Goal: Obtain resource: Obtain resource

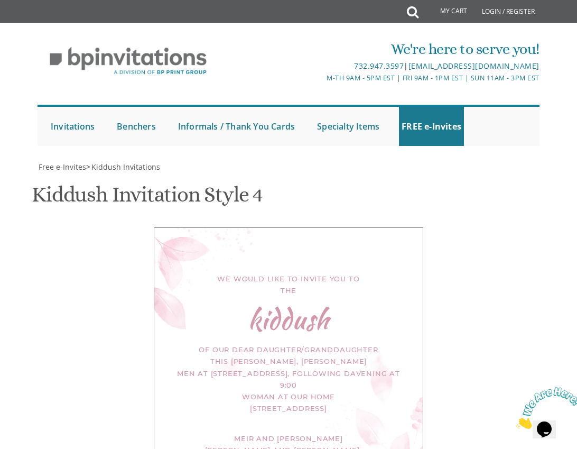
scroll to position [476, 0]
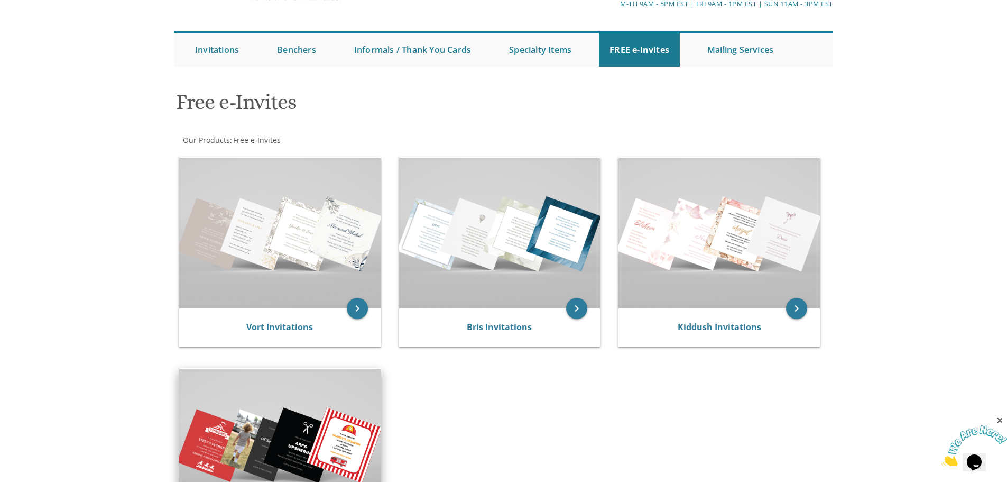
scroll to position [264, 0]
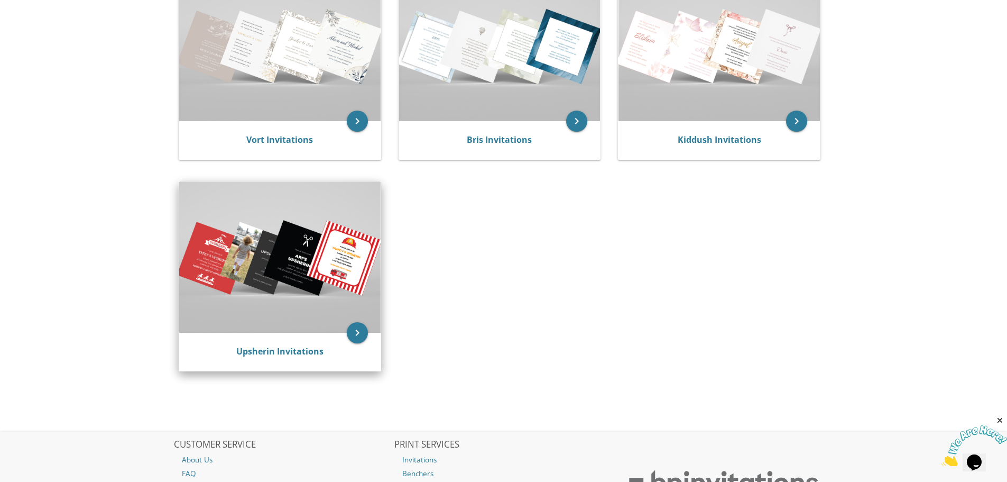
click at [263, 263] on img at bounding box center [279, 256] width 201 height 151
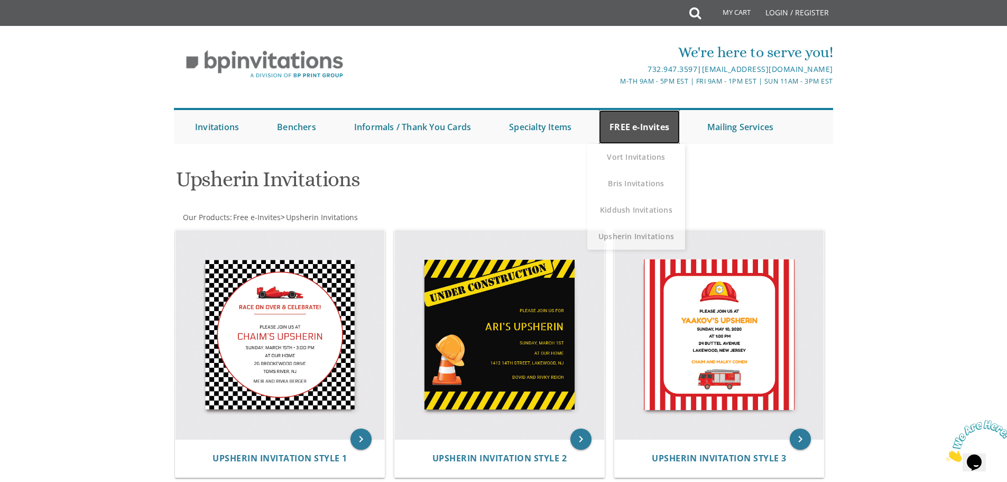
click at [653, 128] on link "FREE e-Invites" at bounding box center [639, 127] width 81 height 34
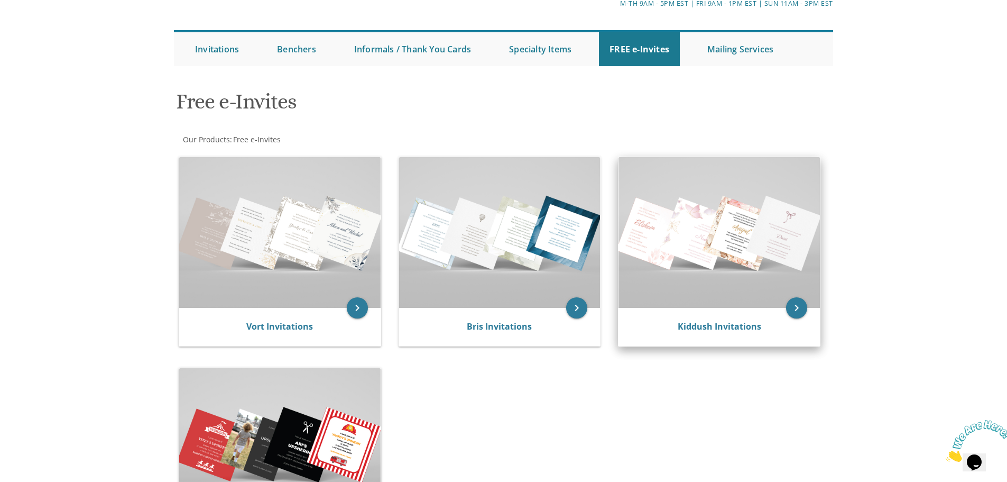
scroll to position [106, 0]
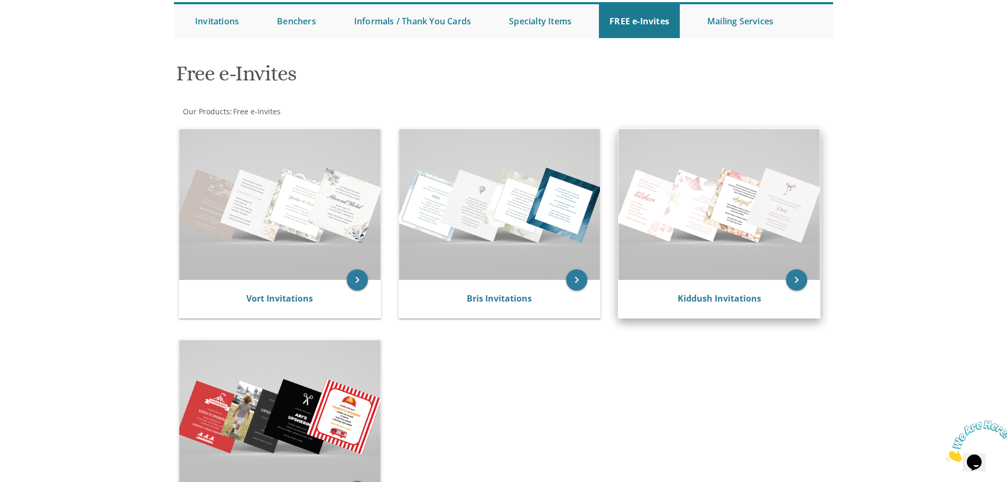
click at [752, 213] on img at bounding box center [719, 204] width 201 height 151
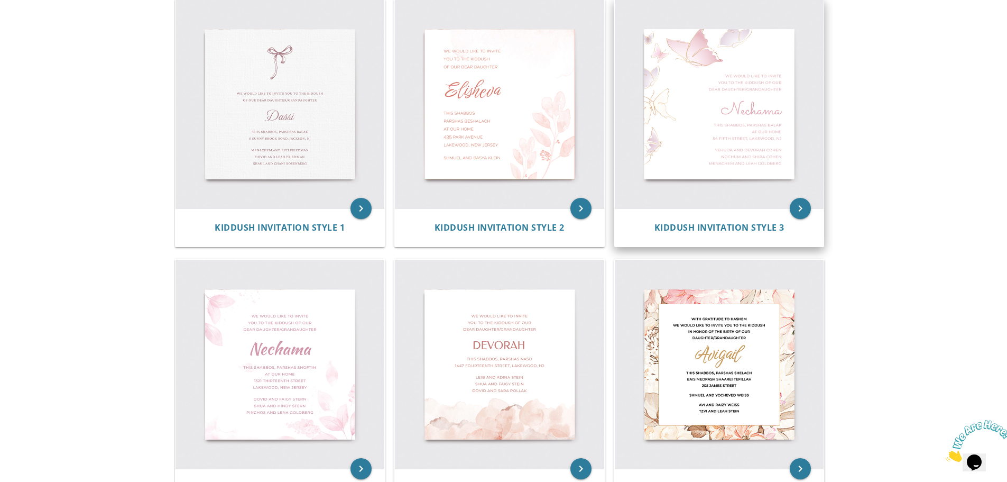
scroll to position [212, 0]
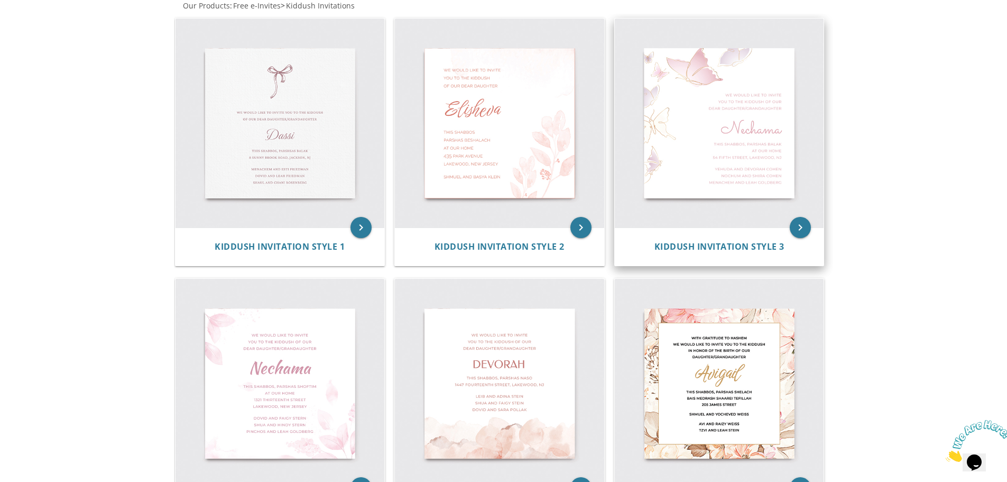
click at [721, 151] on img at bounding box center [719, 123] width 209 height 209
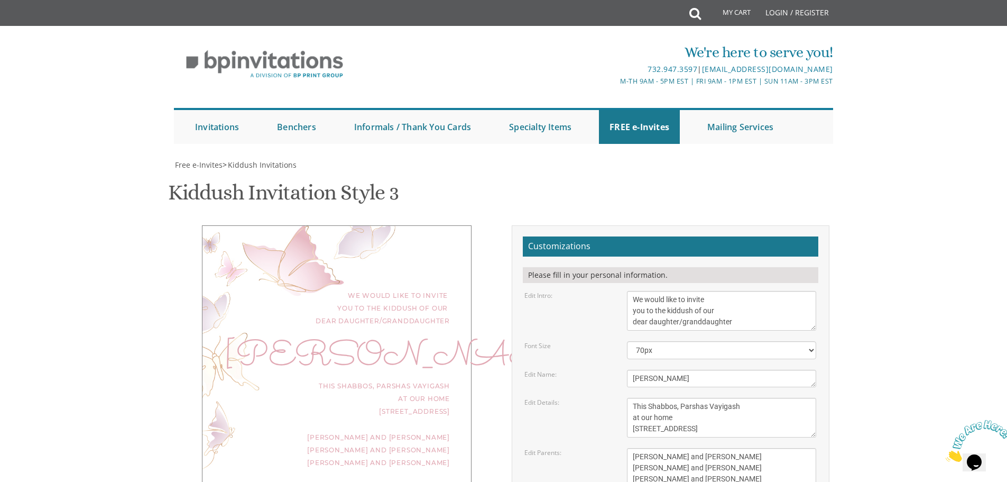
scroll to position [159, 0]
click at [672, 291] on textarea "We would like to invite you to the kiddush of our dear daughter/granddaughter" at bounding box center [721, 311] width 189 height 40
type textarea "We would like to invite you to the of our dear daughter/granddaughter"
drag, startPoint x: 677, startPoint y: 223, endPoint x: 605, endPoint y: 209, distance: 73.1
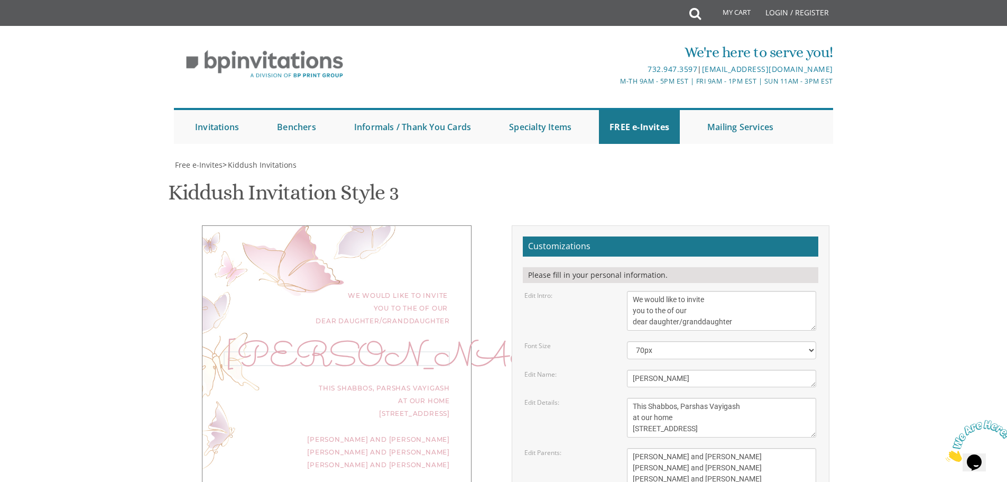
click at [605, 236] on form "Customizations Please fill in your personal information. Edit Intro: We would l…" at bounding box center [671, 408] width 296 height 345
paste textarea "kiddush"
type textarea "kiddush"
click at [885, 209] on body "My Cart Total: View Cart Item(s) Submit My Cart Total: View Cart Item(s) Login …" at bounding box center [503, 440] width 1007 height 880
drag, startPoint x: 669, startPoint y: 155, endPoint x: 743, endPoint y: 181, distance: 78.6
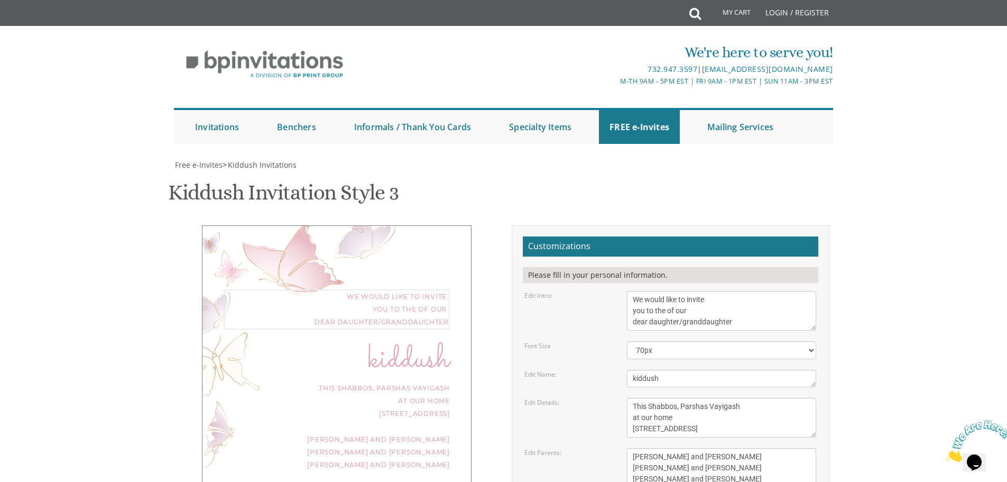
click at [743, 236] on form "Customizations Please fill in your personal information. Edit Intro: We would l…" at bounding box center [671, 408] width 296 height 345
type textarea "We would like to invite you to the"
click at [632, 398] on textarea "This Shabbos, Parshas Vayigash at our home 120 Central Avenue, Lakewood, NJ" at bounding box center [721, 418] width 189 height 40
paste textarea "of our dear daughter/granddaughter"
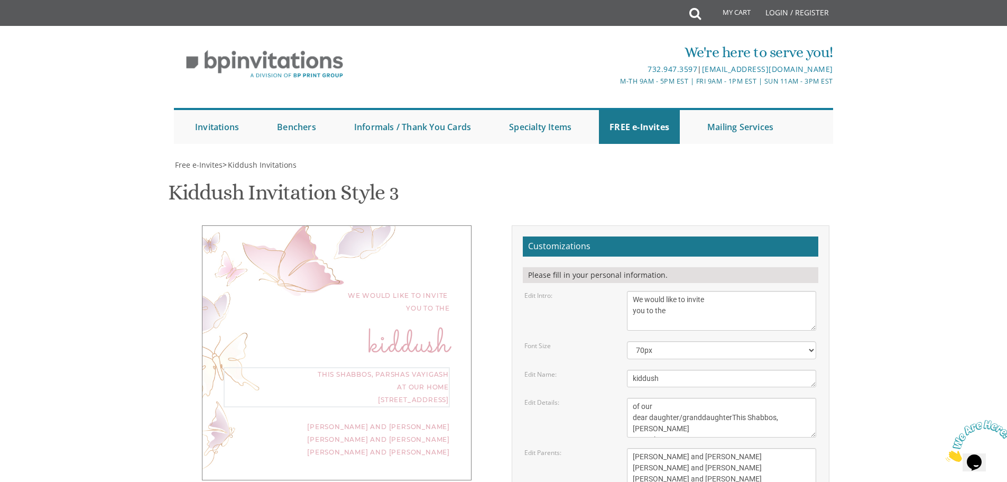
click at [630, 398] on textarea "This Shabbos, Parshas Vayigash at our home 120 Central Avenue, Lakewood, NJ" at bounding box center [721, 418] width 189 height 40
type textarea "of our dear daughter/granddaughterThis Shabbos, Parshas Vayigash at our home 12…"
click at [695, 370] on textarea "[PERSON_NAME]" at bounding box center [721, 378] width 189 height 17
click at [635, 370] on textarea "[PERSON_NAME]" at bounding box center [721, 378] width 189 height 17
type textarea "Kiddush"
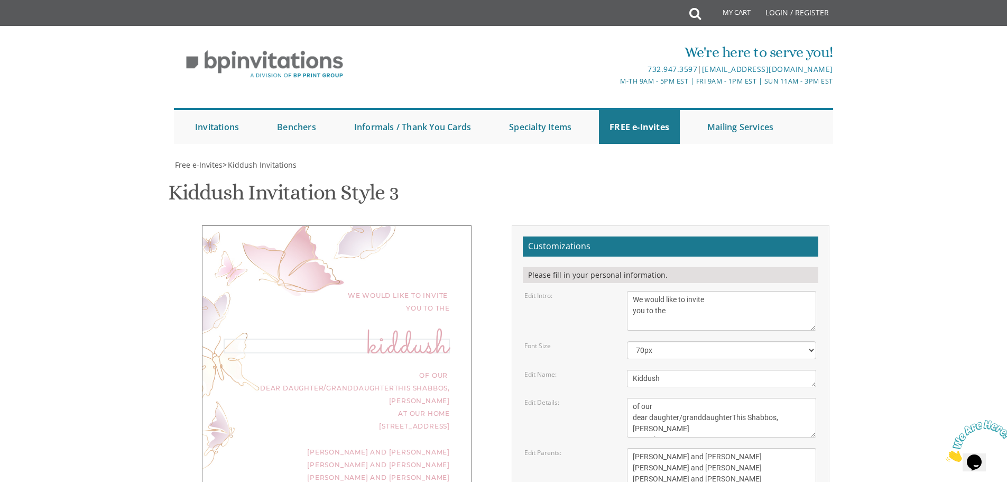
click at [448, 225] on div "We would like to invite you to the kiddush of our dear daughter/granddaughterTh…" at bounding box center [337, 365] width 270 height 280
drag, startPoint x: 732, startPoint y: 260, endPoint x: 737, endPoint y: 259, distance: 5.4
click at [733, 398] on textarea "This Shabbos, Parshas Vayigash at our home 120 Central Avenue, Lakewood, NJ" at bounding box center [721, 418] width 189 height 40
click at [734, 398] on textarea "This Shabbos, Parshas Vayigash at our home 120 Central Avenue, Lakewood, NJ" at bounding box center [721, 418] width 189 height 40
click at [733, 398] on textarea "This Shabbos, Parshas Vayigash at our home 120 Central Avenue, Lakewood, NJ" at bounding box center [721, 418] width 189 height 40
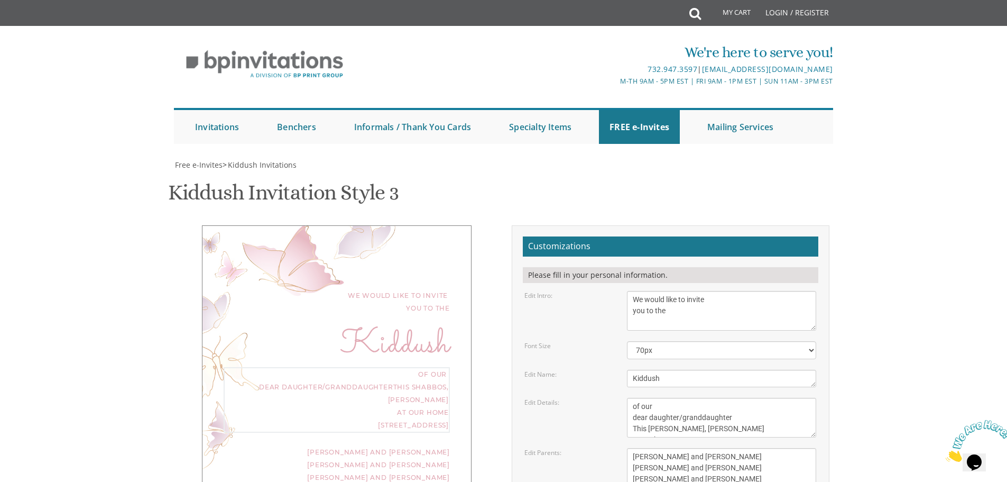
scroll to position [22, 0]
click at [725, 398] on textarea "This Shabbos, Parshas Vayigash at our home 120 Central Avenue, Lakewood, NJ" at bounding box center [721, 418] width 189 height 40
drag, startPoint x: 706, startPoint y: 249, endPoint x: 748, endPoint y: 247, distance: 41.8
click at [748, 398] on textarea "This Shabbos, Parshas Vayigash at our home 120 Central Avenue, Lakewood, NJ" at bounding box center [721, 418] width 189 height 40
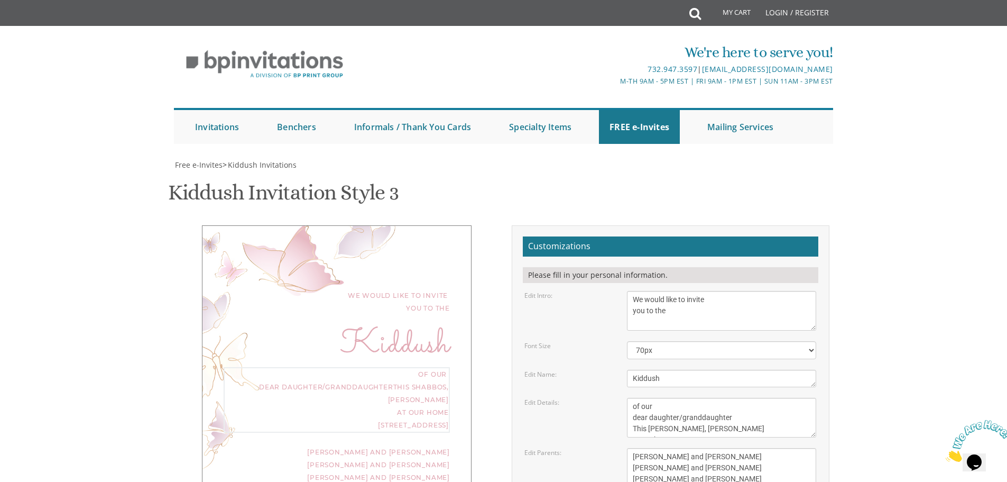
click at [748, 398] on textarea "This Shabbos, Parshas Vayigash at our home 120 Central Avenue, Lakewood, NJ" at bounding box center [721, 418] width 189 height 40
click at [722, 398] on textarea "This Shabbos, Parshas Vayigash at our home 120 Central Avenue, Lakewood, NJ" at bounding box center [721, 418] width 189 height 40
click at [719, 398] on textarea "This Shabbos, Parshas Vayigash at our home 120 Central Avenue, Lakewood, NJ" at bounding box center [721, 418] width 189 height 40
click at [716, 398] on textarea "This Shabbos, Parshas Vayigash at our home 120 Central Avenue, Lakewood, NJ" at bounding box center [721, 418] width 189 height 40
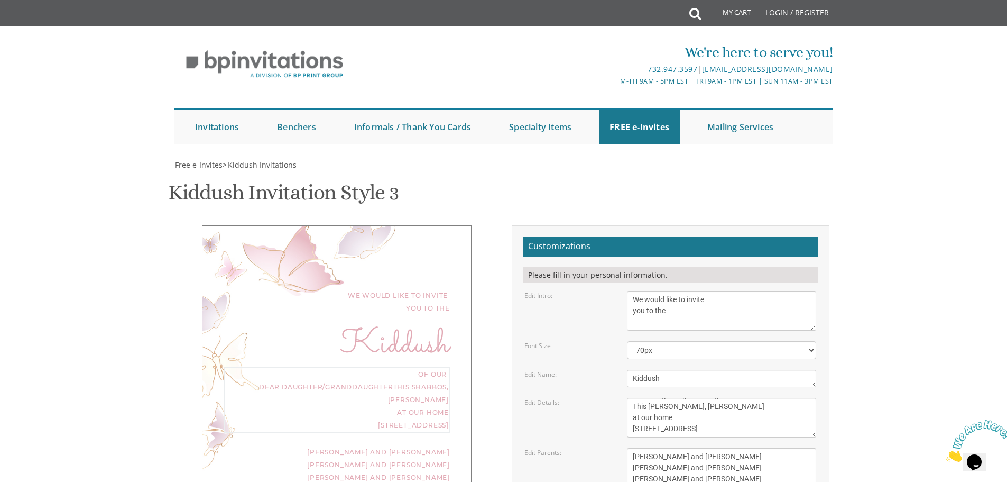
click at [716, 398] on textarea "This Shabbos, Parshas Vayigash at our home 120 Central Avenue, Lakewood, NJ" at bounding box center [721, 418] width 189 height 40
click at [754, 398] on textarea "This Shabbos, Parshas Vayigash at our home 120 Central Avenue, Lakewood, NJ" at bounding box center [721, 418] width 189 height 40
drag, startPoint x: 749, startPoint y: 216, endPoint x: 632, endPoint y: 210, distance: 117.5
click at [632, 398] on textarea "This Shabbos, Parshas Vayigash at our home 120 Central Avenue, Lakewood, NJ" at bounding box center [721, 418] width 189 height 40
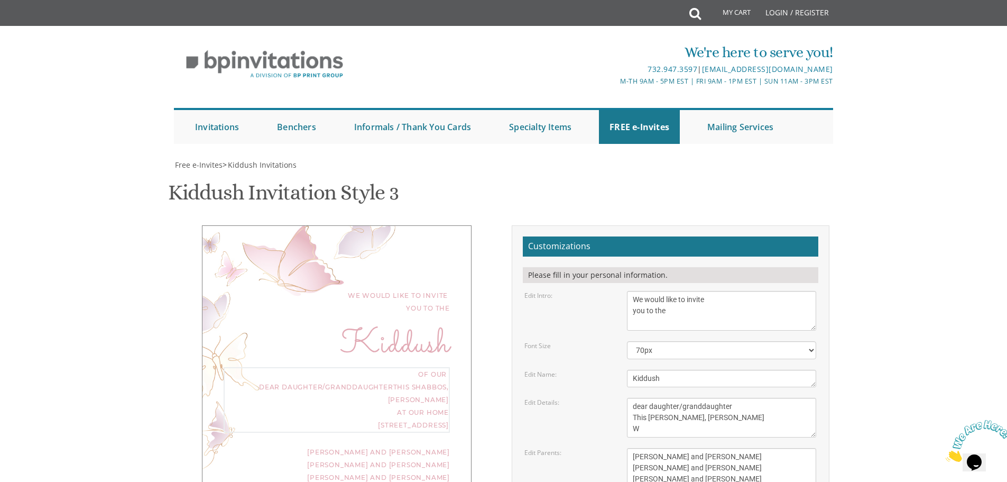
scroll to position [8, 0]
type textarea "of our dear daughter/granddaughter This Shabbos, Parshas Eikev Women at our hom…"
drag, startPoint x: 728, startPoint y: 247, endPoint x: 607, endPoint y: 248, distance: 121.6
click at [607, 448] on div "Edit Parents: Yaakov and Miriam Friedman Menachem and Shira Friedman Eli and Bl…" at bounding box center [671, 468] width 308 height 40
drag, startPoint x: 739, startPoint y: 254, endPoint x: 630, endPoint y: 258, distance: 108.5
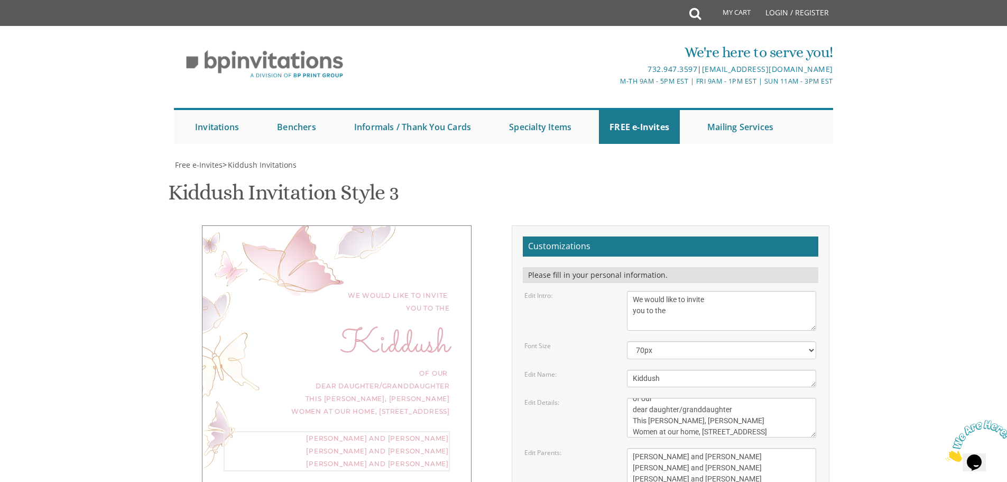
click at [630, 448] on textarea "Yaakov and Miriam Friedman Menachem and Shira Friedman Eli and Blimie Cohen" at bounding box center [721, 468] width 189 height 40
drag, startPoint x: 705, startPoint y: 269, endPoint x: 627, endPoint y: 258, distance: 78.4
click at [627, 448] on textarea "Yaakov and Miriam Friedman Menachem and Shira Friedman Eli and Blimie Cohen" at bounding box center [721, 468] width 189 height 40
click at [722, 448] on textarea "Yaakov and Miriam Friedman Menachem and Shira Friedman Eli and Blimie Cohen" at bounding box center [721, 468] width 189 height 40
type textarea "Naftoli and Sara Gitel Weiss Sruly and Ruchie Weiss Yaakov Shlomo and Devorah N…"
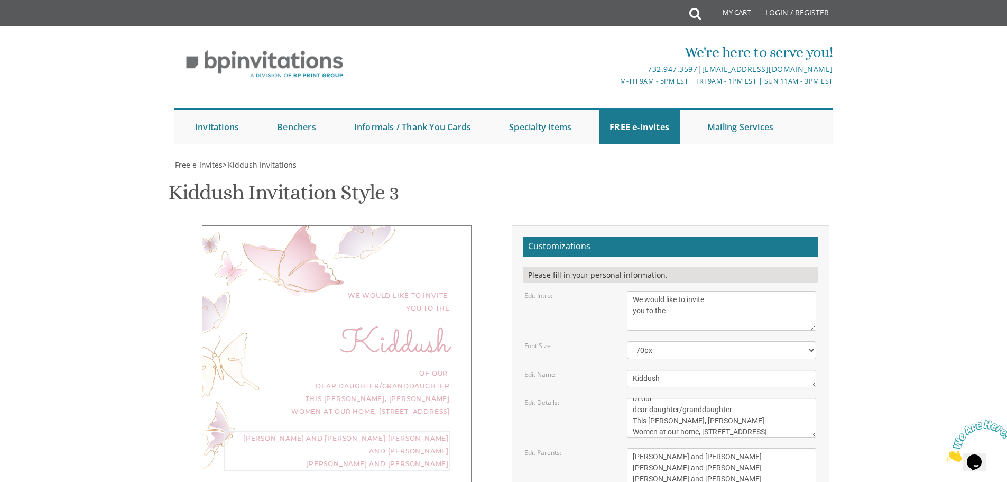
click at [939, 261] on body "My Cart Total: View Cart Item(s) Submit My Cart Total: View Cart Item(s) Login …" at bounding box center [503, 440] width 1007 height 880
click at [664, 341] on select "40px 50px 60px 70px 80px" at bounding box center [721, 350] width 189 height 18
click at [627, 341] on select "40px 50px 60px 70px 80px" at bounding box center [721, 350] width 189 height 18
click at [876, 160] on body "My Cart Total: View Cart Item(s) Submit My Cart Total: View Cart Item(s) Login …" at bounding box center [503, 440] width 1007 height 880
drag, startPoint x: 727, startPoint y: 138, endPoint x: 722, endPoint y: 145, distance: 8.1
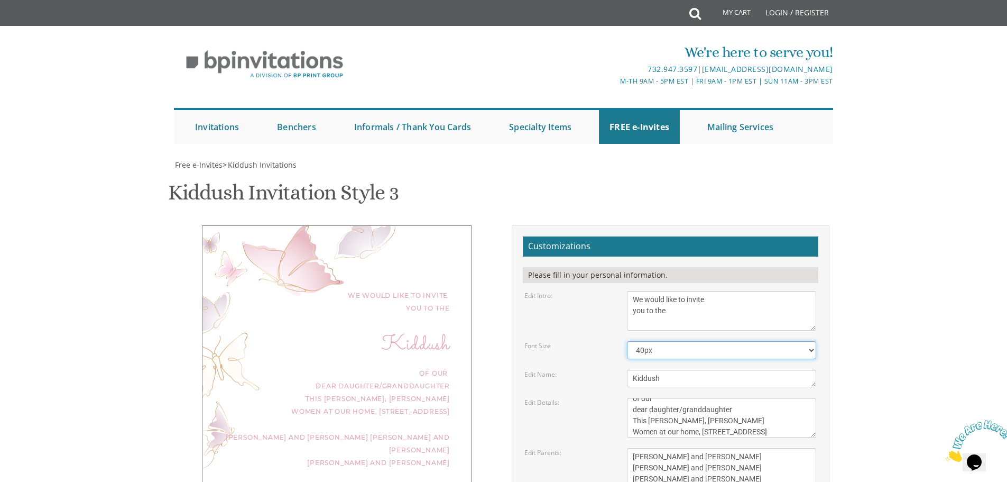
click at [727, 341] on select "40px 50px 60px 70px 80px" at bounding box center [721, 350] width 189 height 18
click at [627, 341] on select "40px 50px 60px 70px 80px" at bounding box center [721, 350] width 189 height 18
click at [680, 341] on select "40px 50px 60px 70px 80px" at bounding box center [721, 350] width 189 height 18
select select "50px"
click at [627, 341] on select "40px 50px 60px 70px 80px" at bounding box center [721, 350] width 189 height 18
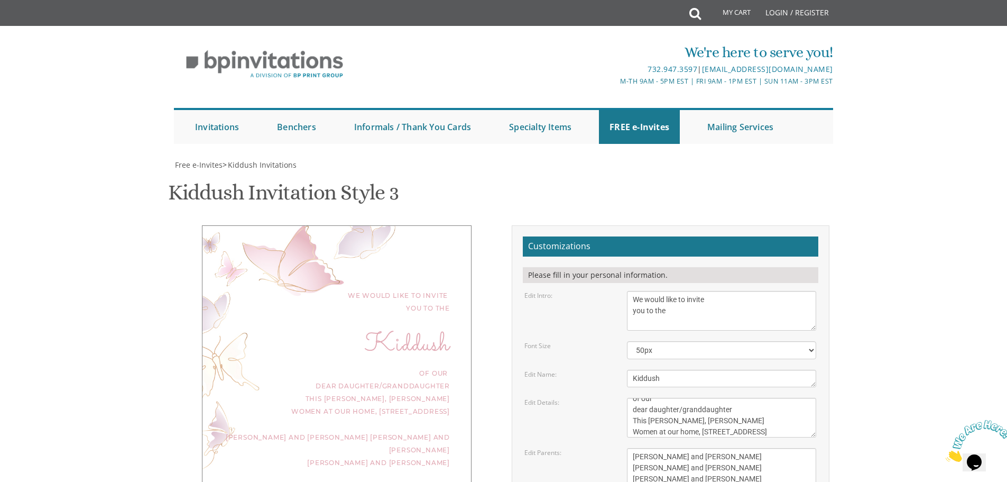
click at [878, 206] on body "My Cart Total: View Cart Item(s) Submit My Cart Total: View Cart Item(s) Login …" at bounding box center [503, 440] width 1007 height 880
click at [751, 398] on textarea "This Shabbos, Parshas Vayigash at our home 120 Central Avenue, Lakewood, NJ" at bounding box center [721, 418] width 189 height 40
click at [743, 398] on textarea "This Shabbos, Parshas Vayigash at our home 120 Central Avenue, Lakewood, NJ" at bounding box center [721, 418] width 189 height 40
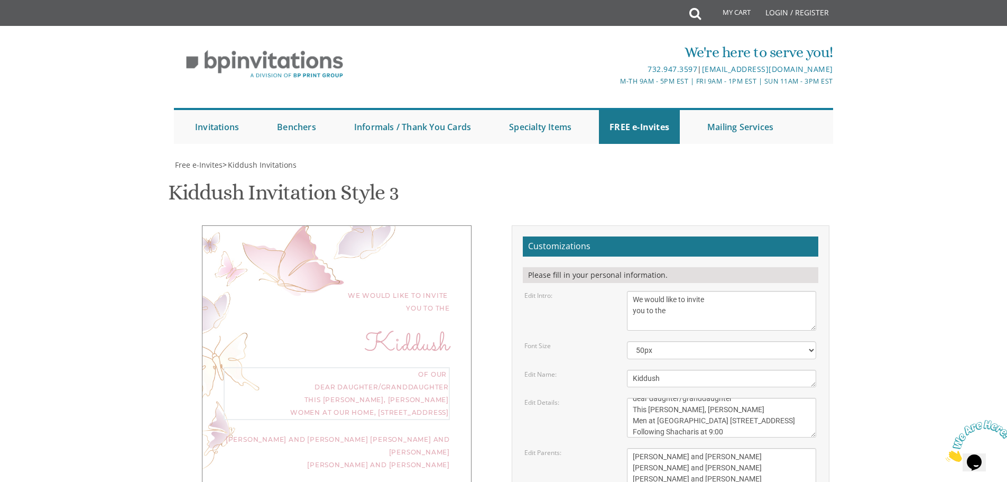
click at [838, 225] on div "We would like to invite you to the Kiddush of our dear daughter/granddaughter T…" at bounding box center [504, 417] width 672 height 385
click at [701, 398] on textarea "This Shabbos, Parshas Vayigash at our home 120 Central Avenue, Lakewood, NJ" at bounding box center [721, 418] width 189 height 40
type textarea "of our dear daughter/granddaughter This Shabbos, Parshas Eikev Men at Shalom Na…"
click at [886, 223] on body "My Cart Total: View Cart Item(s) Submit My Cart Total: View Cart Item(s) Login …" at bounding box center [503, 440] width 1007 height 880
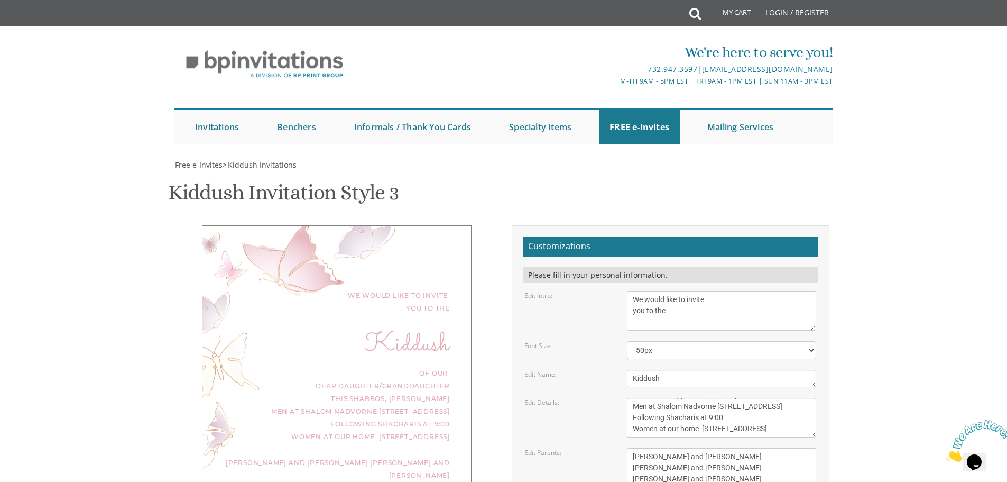
type input "tweiss637@gmail.com"
click at [172, 337] on div "We would like to invite you to the Kiddush of our dear daughter/granddaughter T…" at bounding box center [337, 377] width 334 height 304
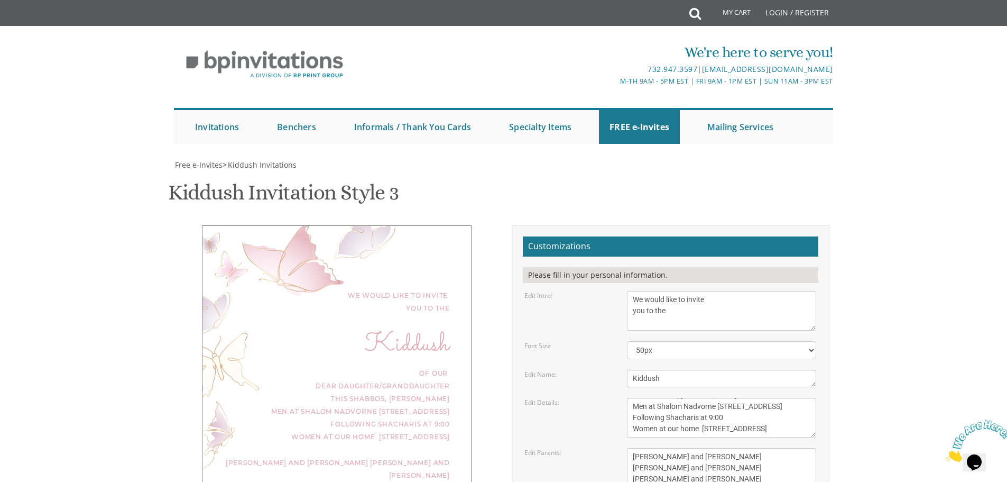
click at [411, 367] on div "of our dear daughter/granddaughter This Shabbos, Parshas Eikev Men at Shalom Na…" at bounding box center [337, 405] width 226 height 76
click at [342, 367] on div "of our dear daughter/granddaughter This Shabbos, Parshas Eikev Men at Shalom Na…" at bounding box center [337, 405] width 226 height 76
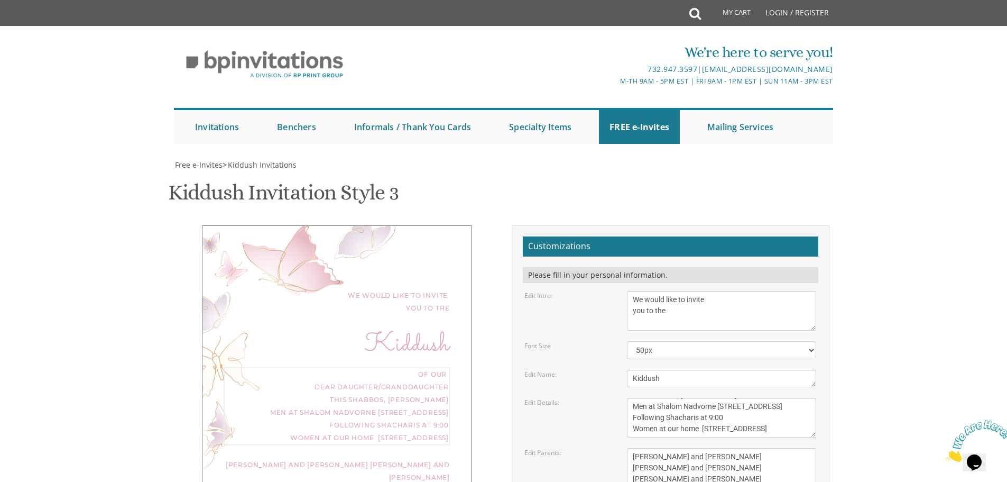
drag, startPoint x: 659, startPoint y: 196, endPoint x: 632, endPoint y: 197, distance: 26.4
click at [632, 398] on textarea "This Shabbos, Parshas Vayigash at our home 120 Central Avenue, Lakewood, NJ" at bounding box center [721, 418] width 189 height 40
drag, startPoint x: 633, startPoint y: 206, endPoint x: 722, endPoint y: 206, distance: 88.8
click at [722, 398] on textarea "This Shabbos, Parshas Vayigash at our home 120 Central Avenue, Lakewood, NJ" at bounding box center [721, 418] width 189 height 40
type textarea "of our dear daughter/granddaughter This Shabbos, Parshas Eikev Shalom Nadvorne …"
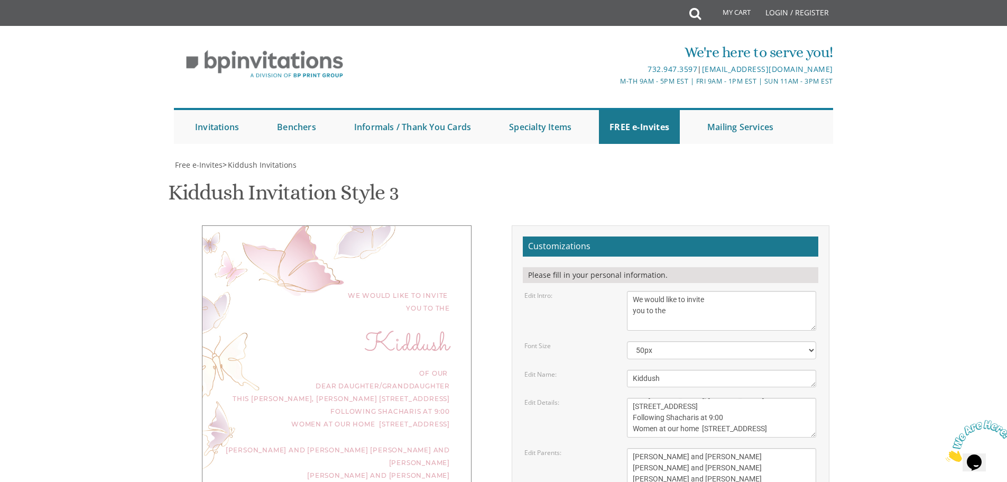
click at [67, 101] on body "My Cart Total: View Cart Item(s) Submit My Cart Total: View Cart Item(s) Login …" at bounding box center [503, 440] width 1007 height 880
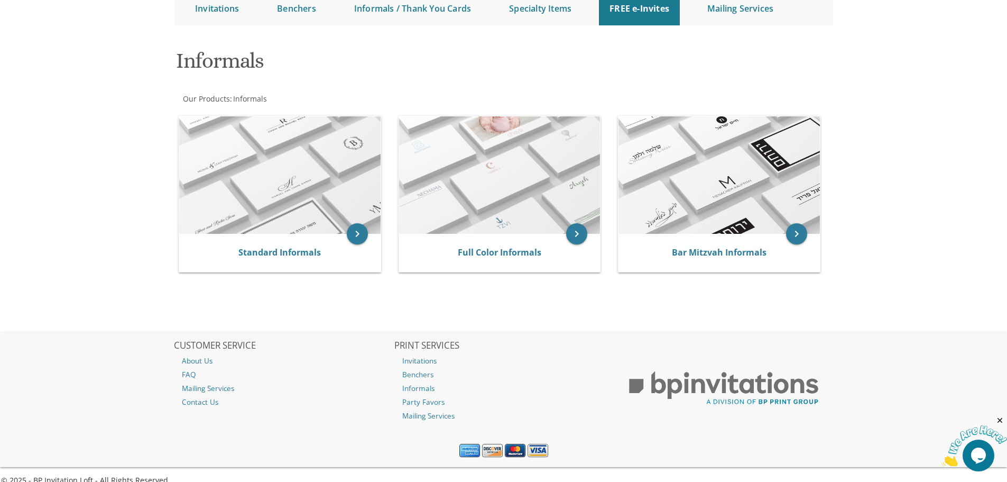
scroll to position [133, 0]
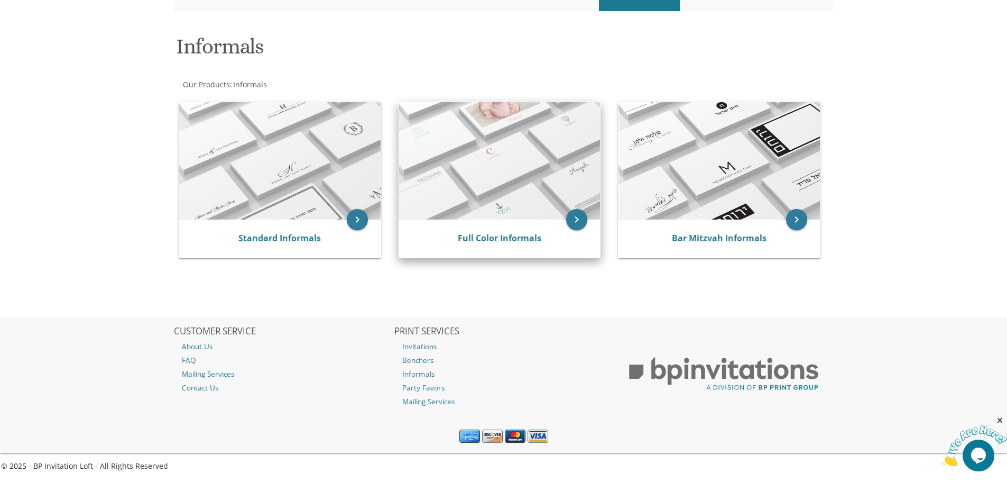
click at [489, 179] on img at bounding box center [499, 160] width 201 height 117
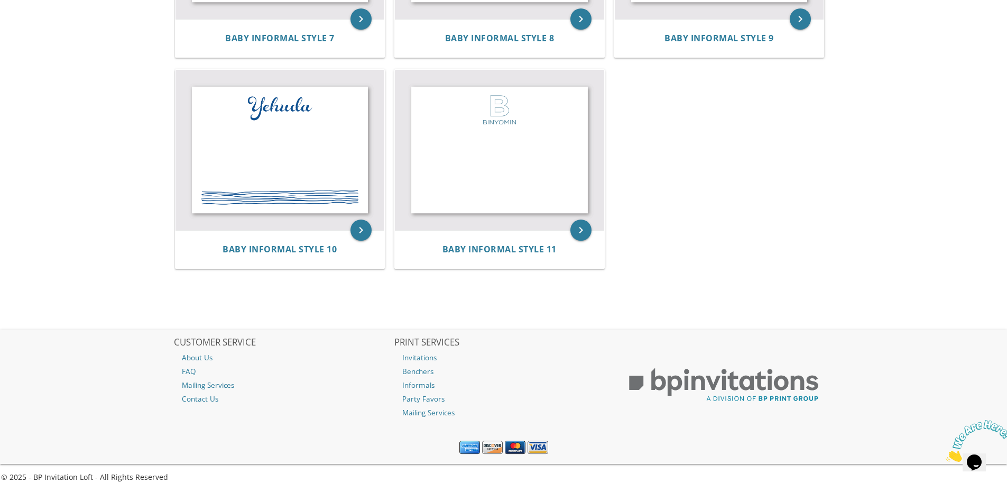
scroll to position [814, 0]
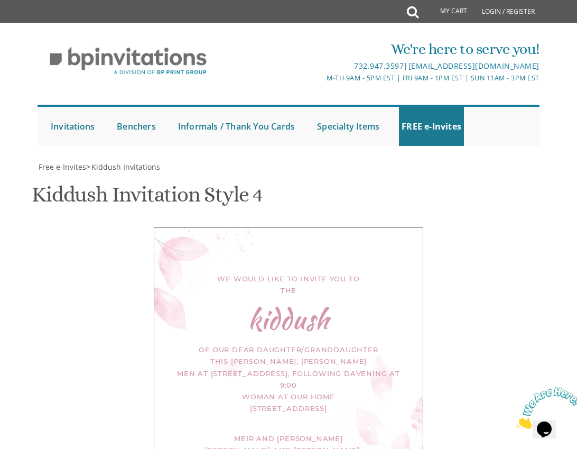
scroll to position [106, 0]
